Goal: Book appointment/travel/reservation

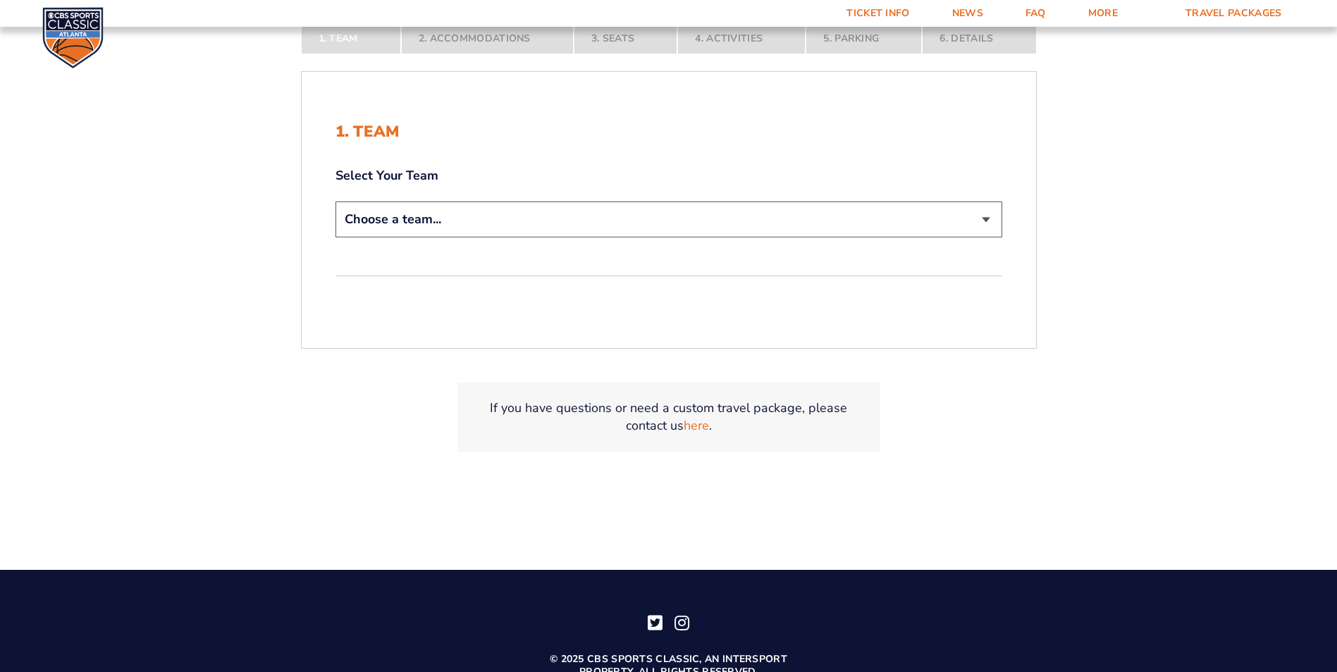
scroll to position [366, 0]
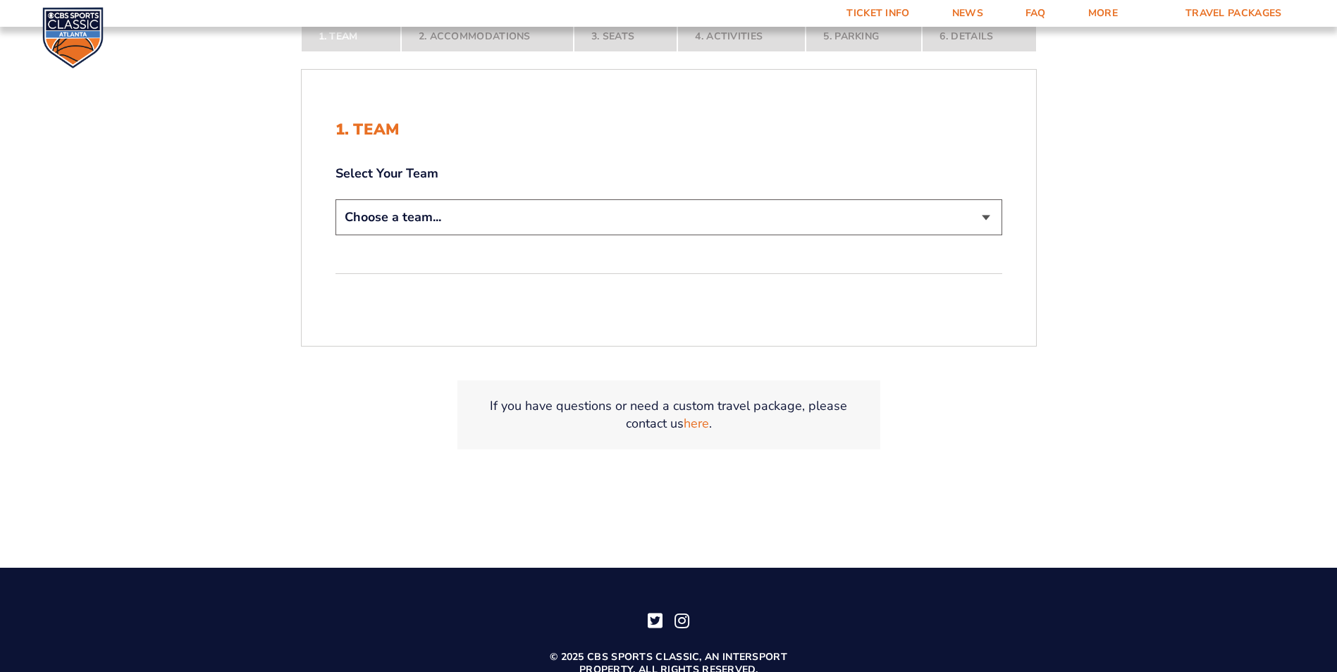
click at [944, 232] on select "Choose a team... [US_STATE] Wildcats [US_STATE] State Buckeyes [US_STATE] Tar H…" at bounding box center [668, 217] width 667 height 36
select select "12756"
click at [335, 199] on select "Choose a team... [US_STATE] Wildcats [US_STATE] State Buckeyes [US_STATE] Tar H…" at bounding box center [668, 217] width 667 height 36
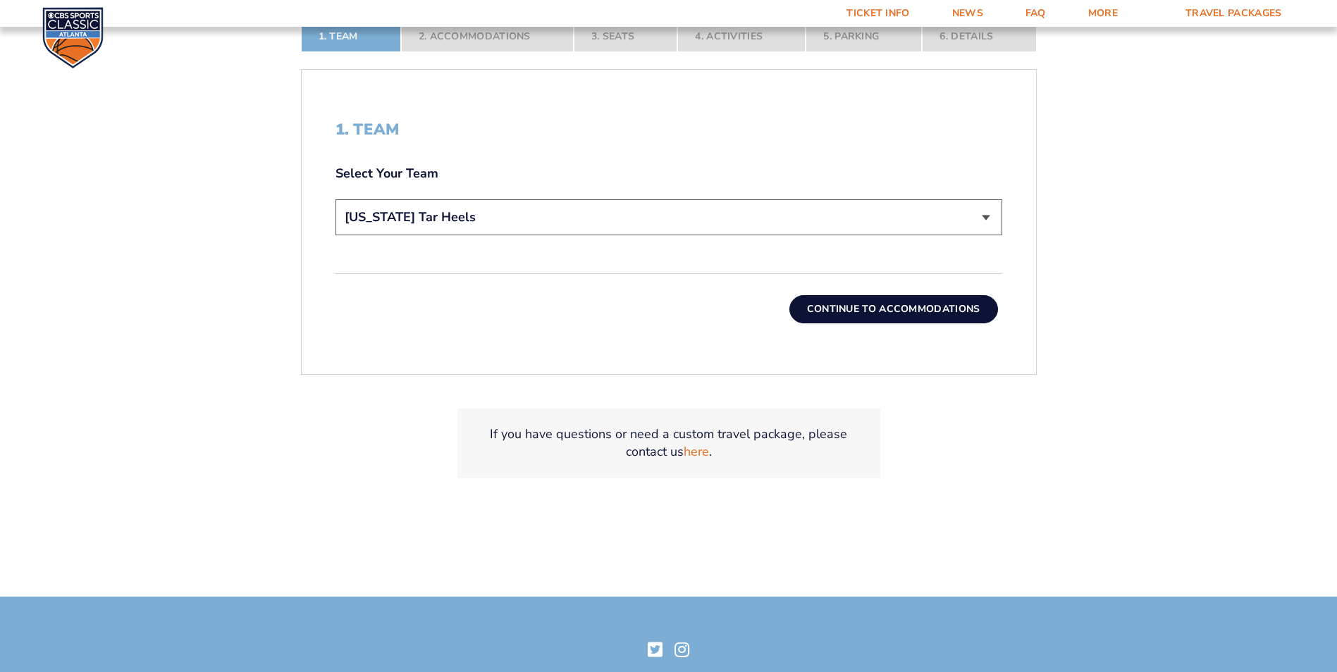
click at [899, 310] on button "Continue To Accommodations" at bounding box center [893, 309] width 209 height 28
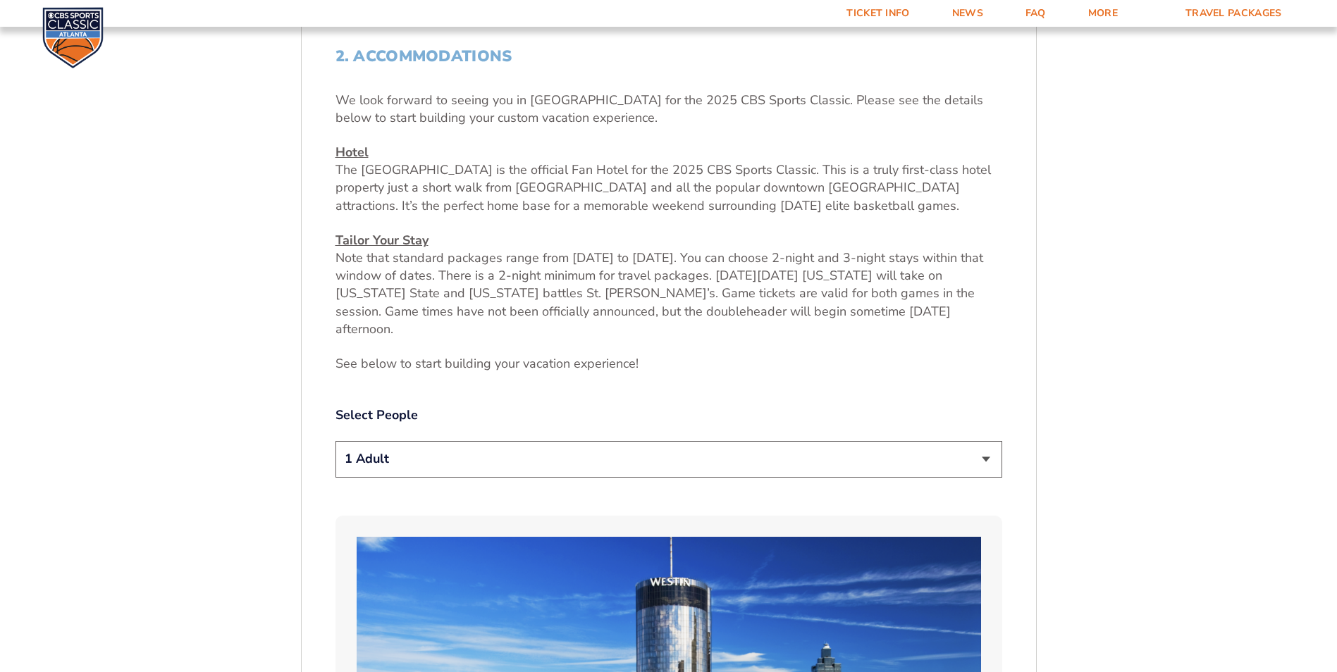
scroll to position [600, 0]
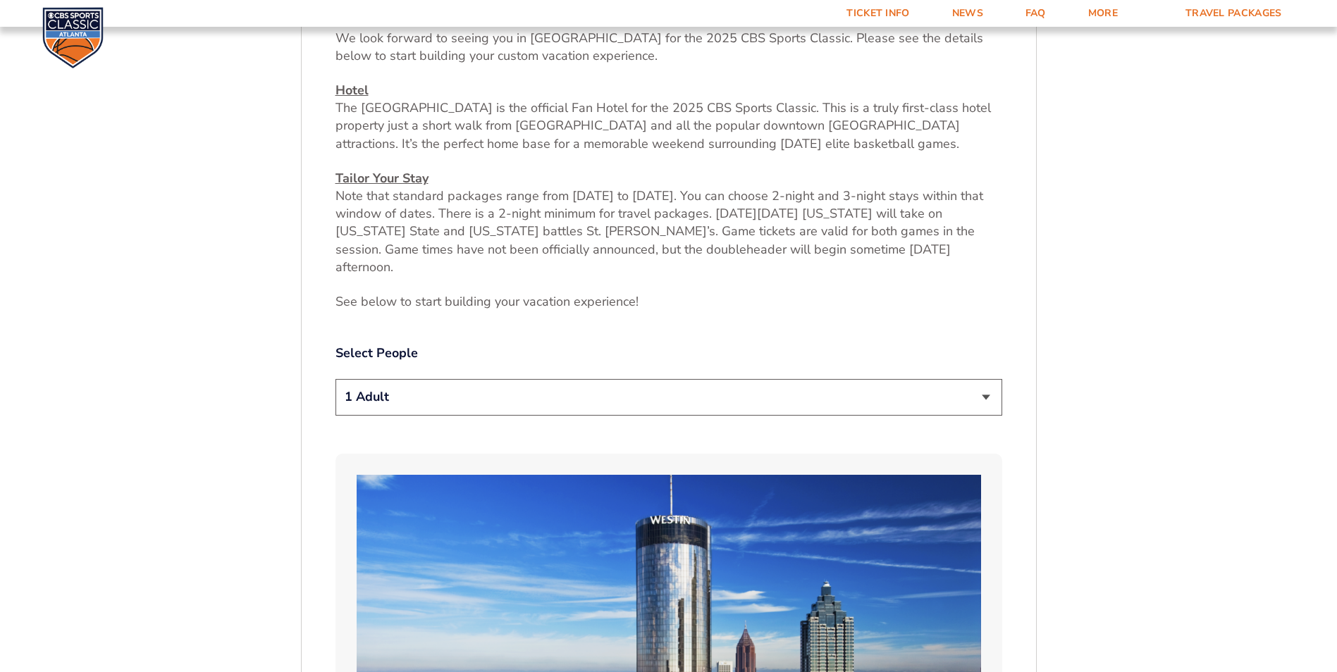
click at [989, 383] on select "1 Adult 2 Adults 3 Adults 4 Adults 2 Adults + 1 Child 2 Adults + 2 Children 2 A…" at bounding box center [668, 397] width 667 height 36
select select "2 Adults"
click at [335, 379] on select "1 Adult 2 Adults 3 Adults 4 Adults 2 Adults + 1 Child 2 Adults + 2 Children 2 A…" at bounding box center [668, 397] width 667 height 36
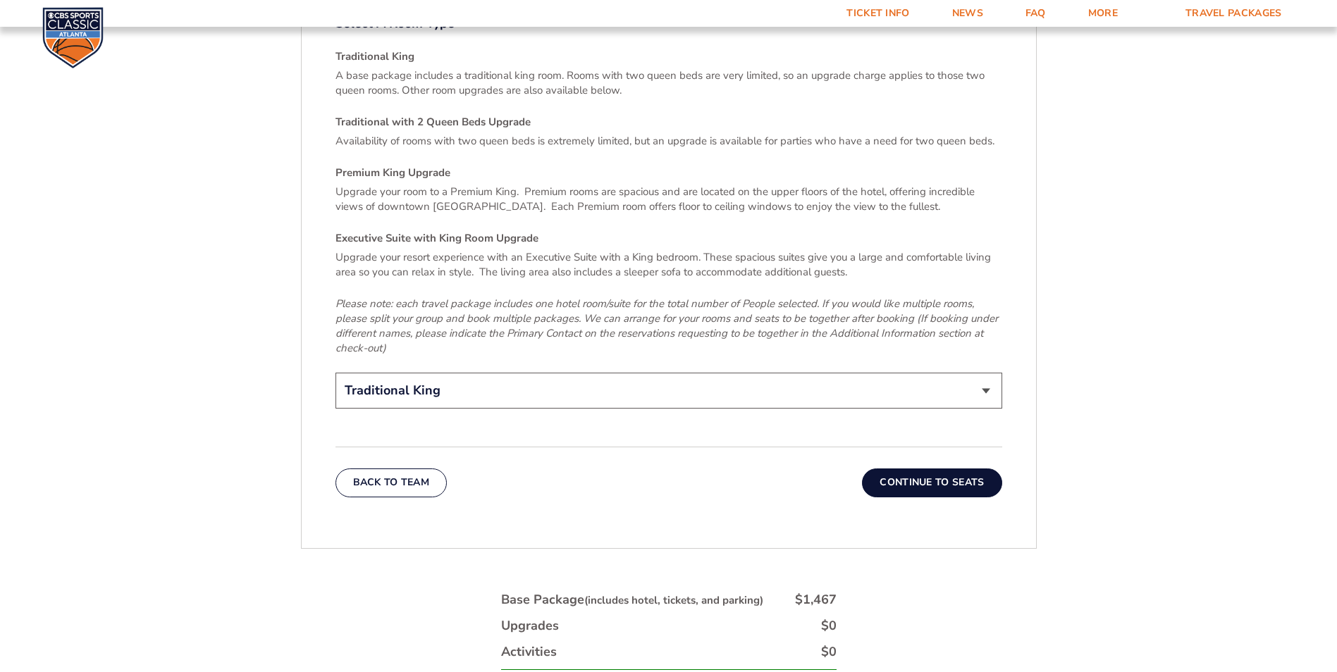
scroll to position [2220, 0]
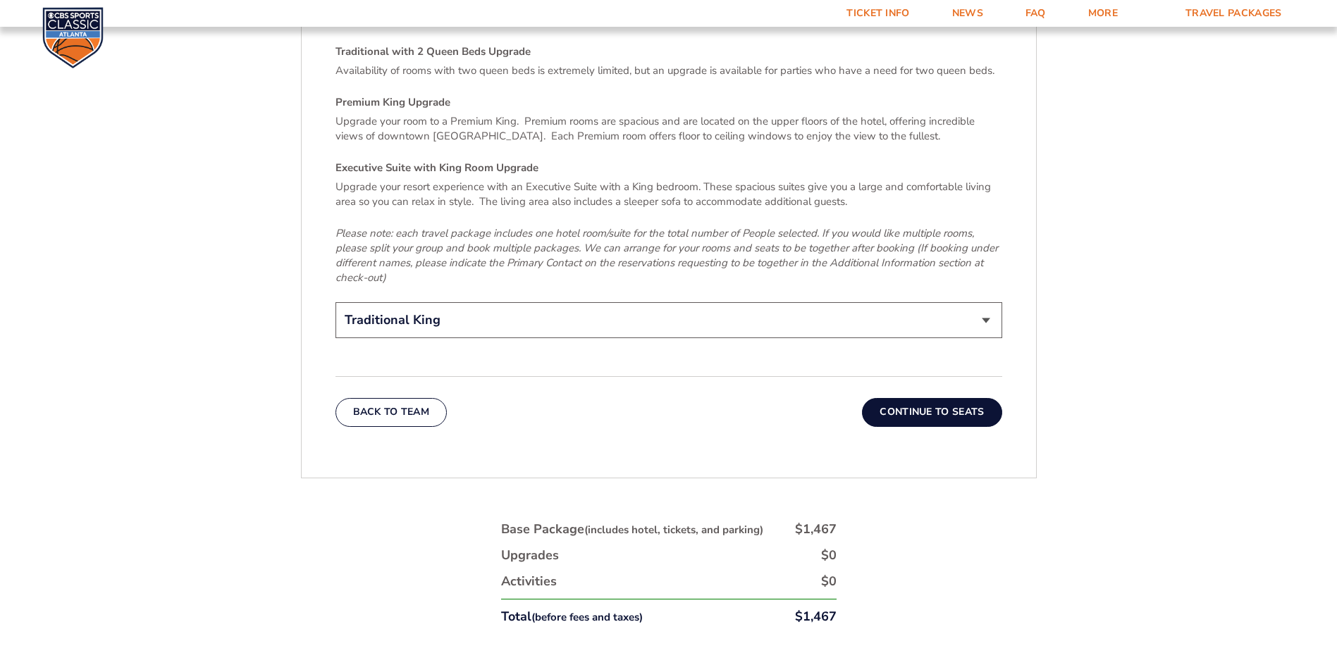
click at [921, 398] on button "Continue To Seats" at bounding box center [932, 412] width 140 height 28
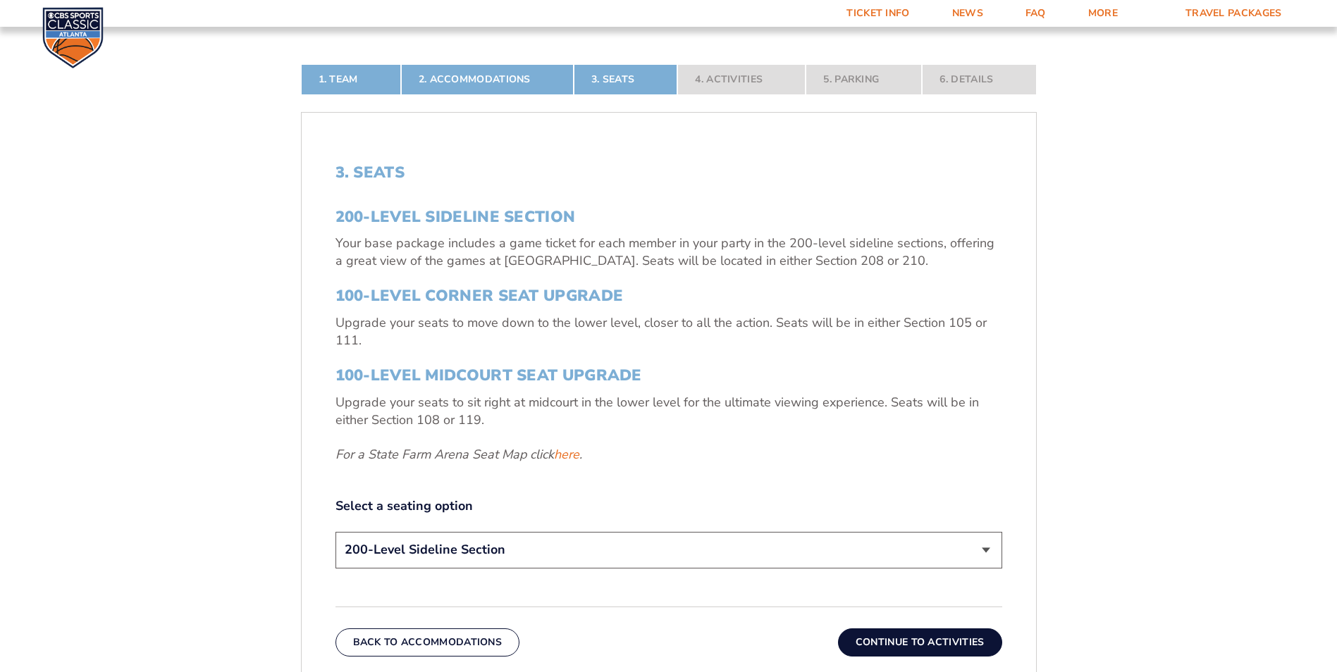
scroll to position [459, 0]
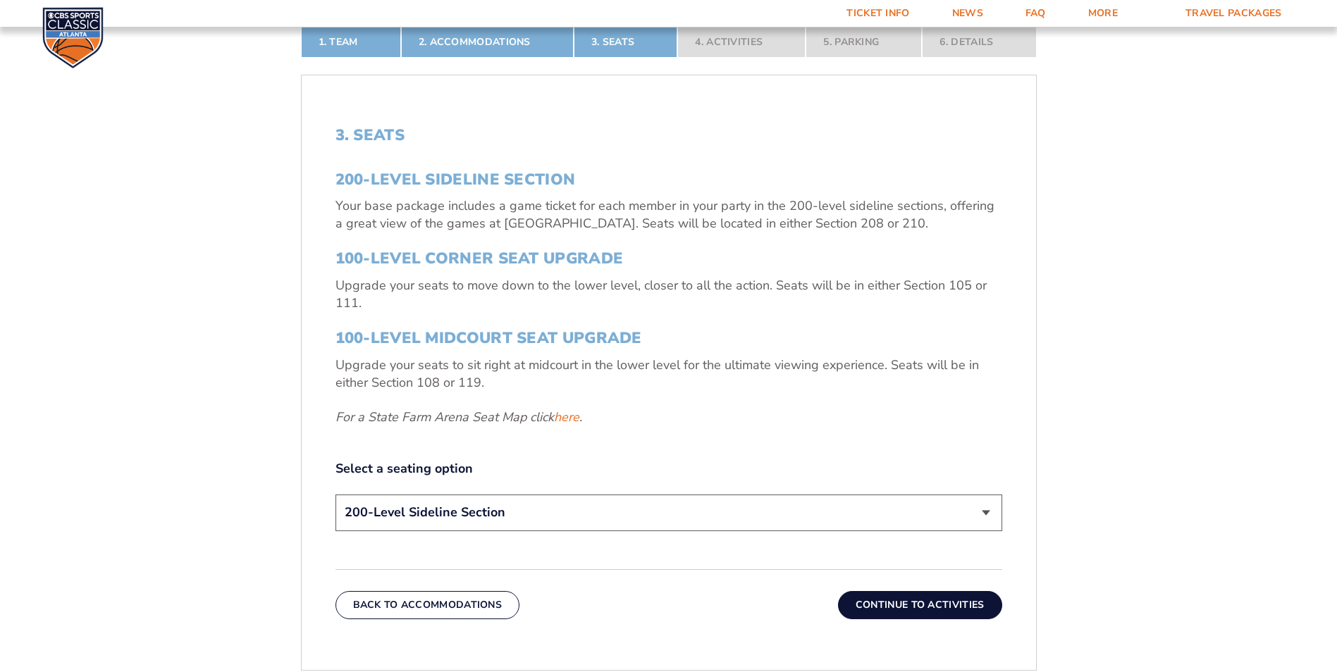
click at [903, 507] on select "200-Level Sideline Section 100-Level Corner Seat Upgrade (+$120 per person) 100…" at bounding box center [668, 513] width 667 height 36
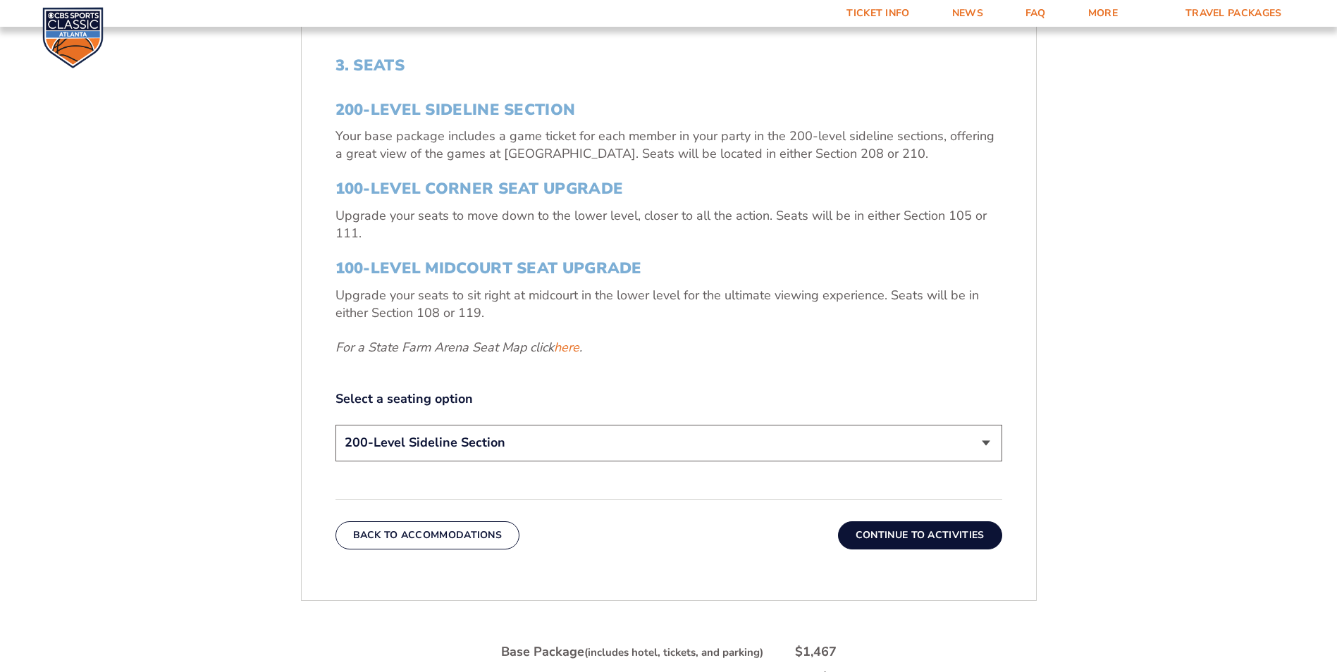
scroll to position [529, 0]
click at [931, 447] on select "200-Level Sideline Section 100-Level Corner Seat Upgrade (+$120 per person) 100…" at bounding box center [668, 442] width 667 height 36
